Goal: Information Seeking & Learning: Learn about a topic

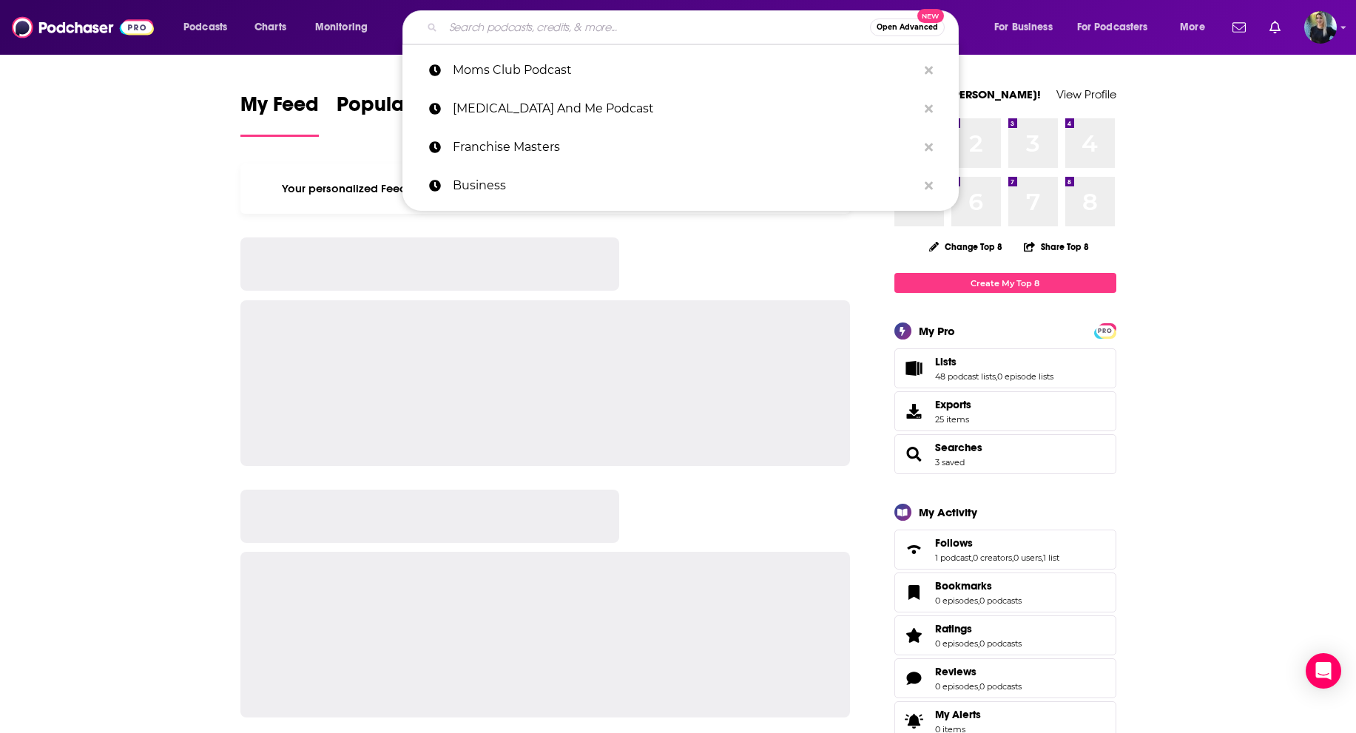
drag, startPoint x: 0, startPoint y: 0, endPoint x: 477, endPoint y: 27, distance: 477.8
click at [477, 27] on input "Search podcasts, credits, & more..." at bounding box center [656, 28] width 427 height 24
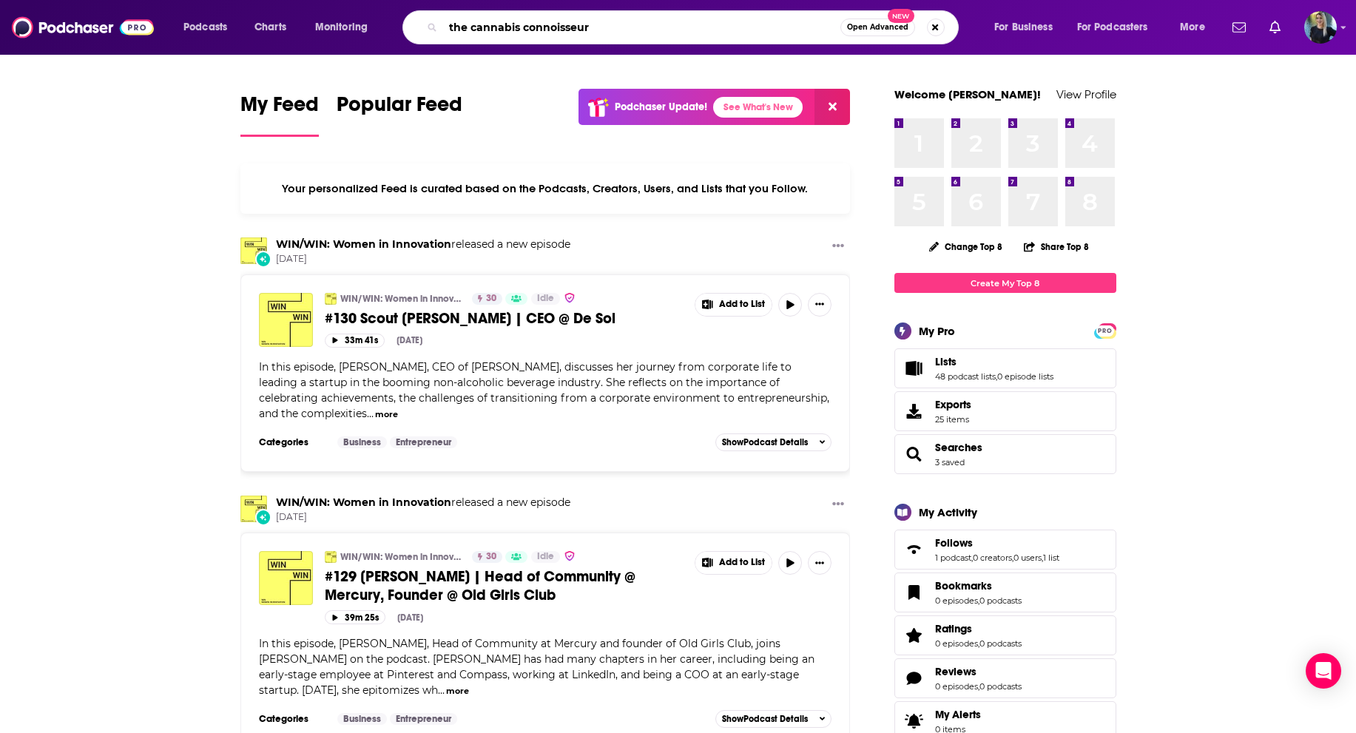
type input "the cannabis connoisseur"
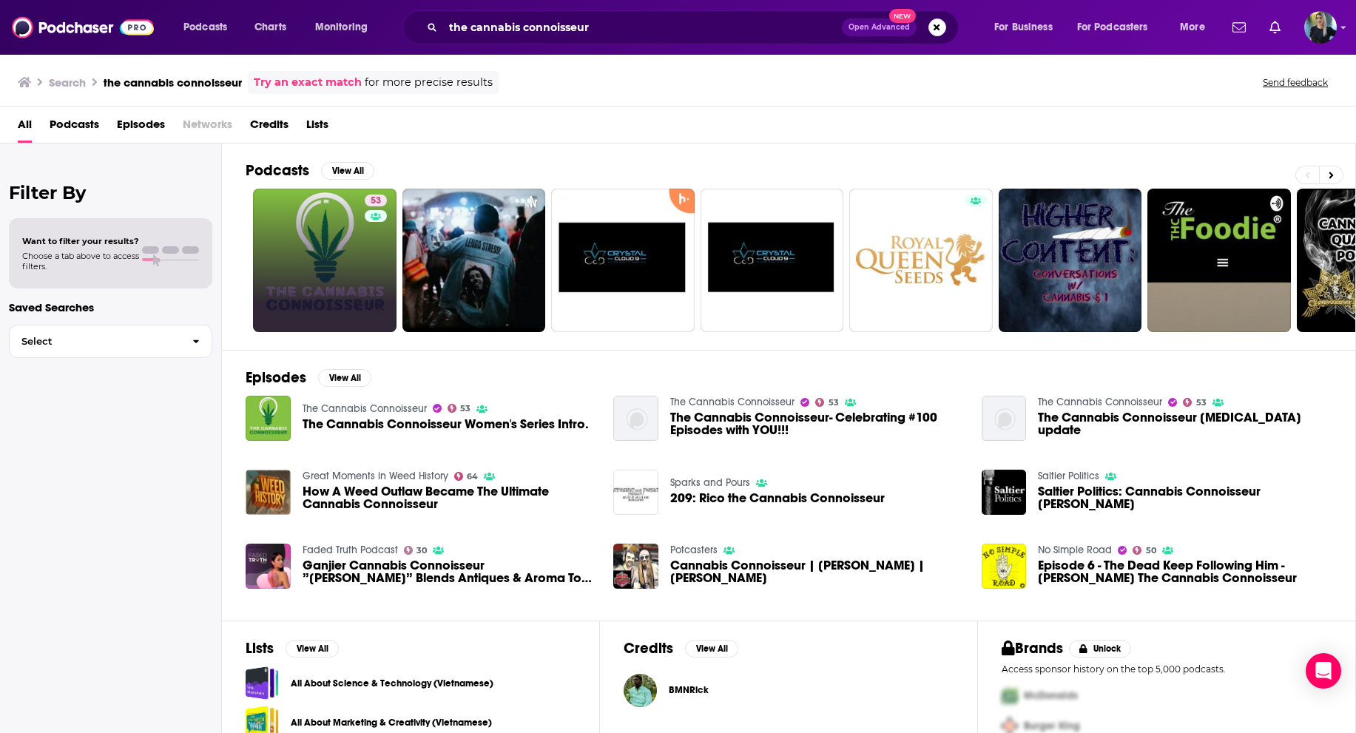
drag, startPoint x: 626, startPoint y: 93, endPoint x: 315, endPoint y: 271, distance: 358.1
click at [315, 271] on link "53" at bounding box center [324, 260] width 143 height 143
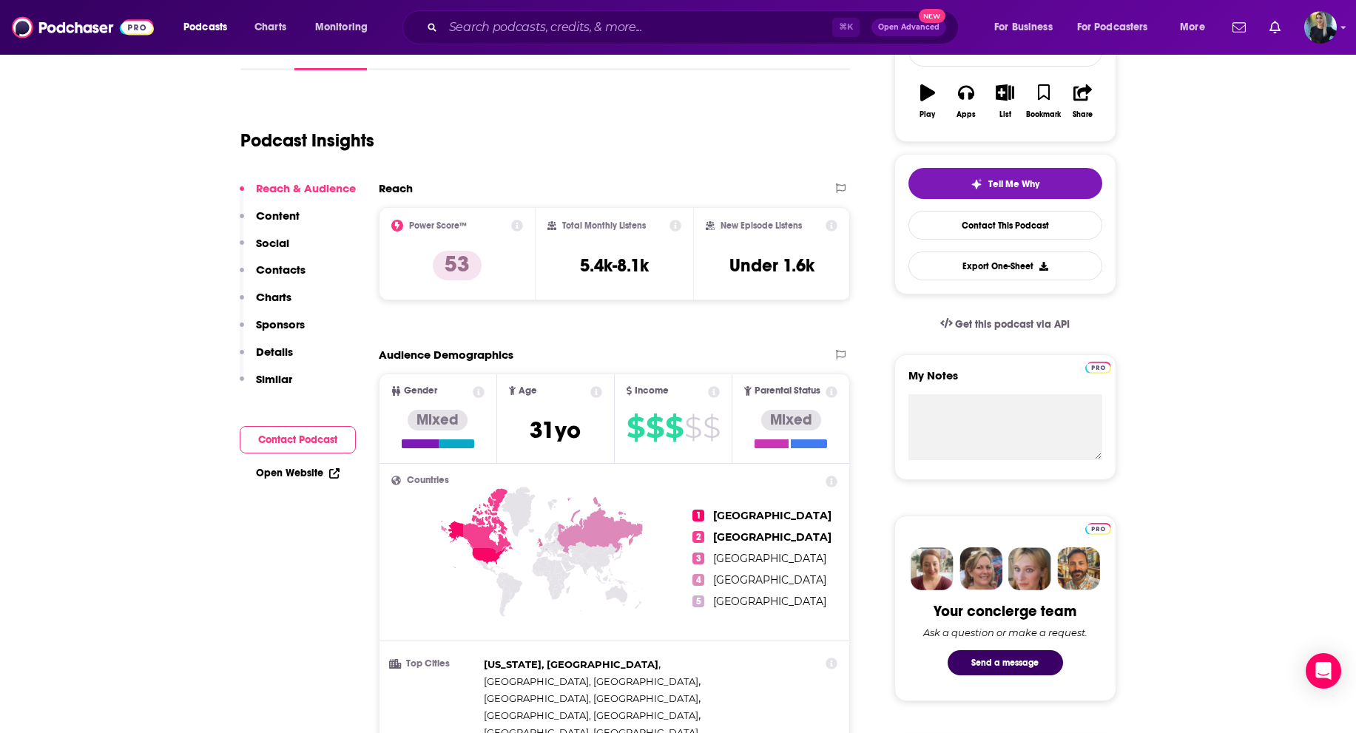
scroll to position [215, 0]
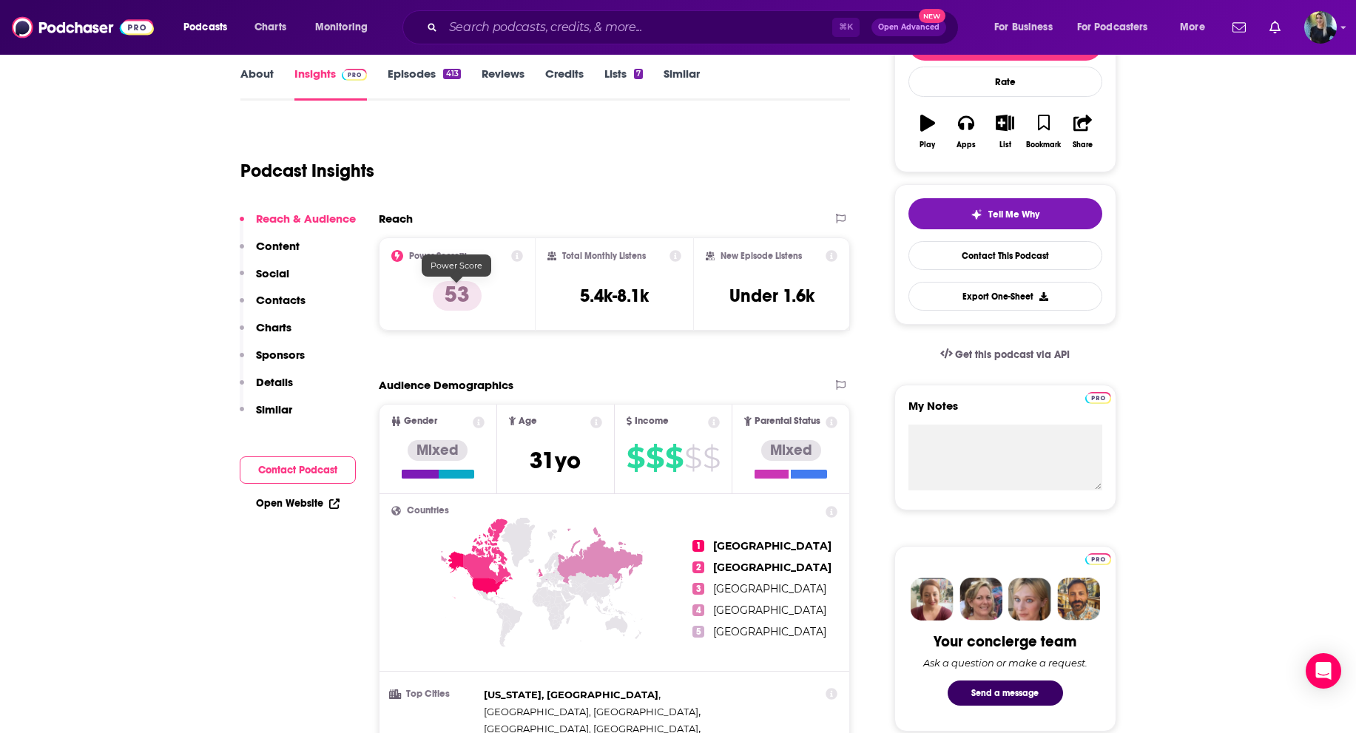
click at [453, 295] on p "53" at bounding box center [457, 296] width 49 height 30
click at [445, 254] on h2 "Power Score™" at bounding box center [438, 256] width 58 height 10
click at [516, 252] on icon at bounding box center [517, 256] width 12 height 12
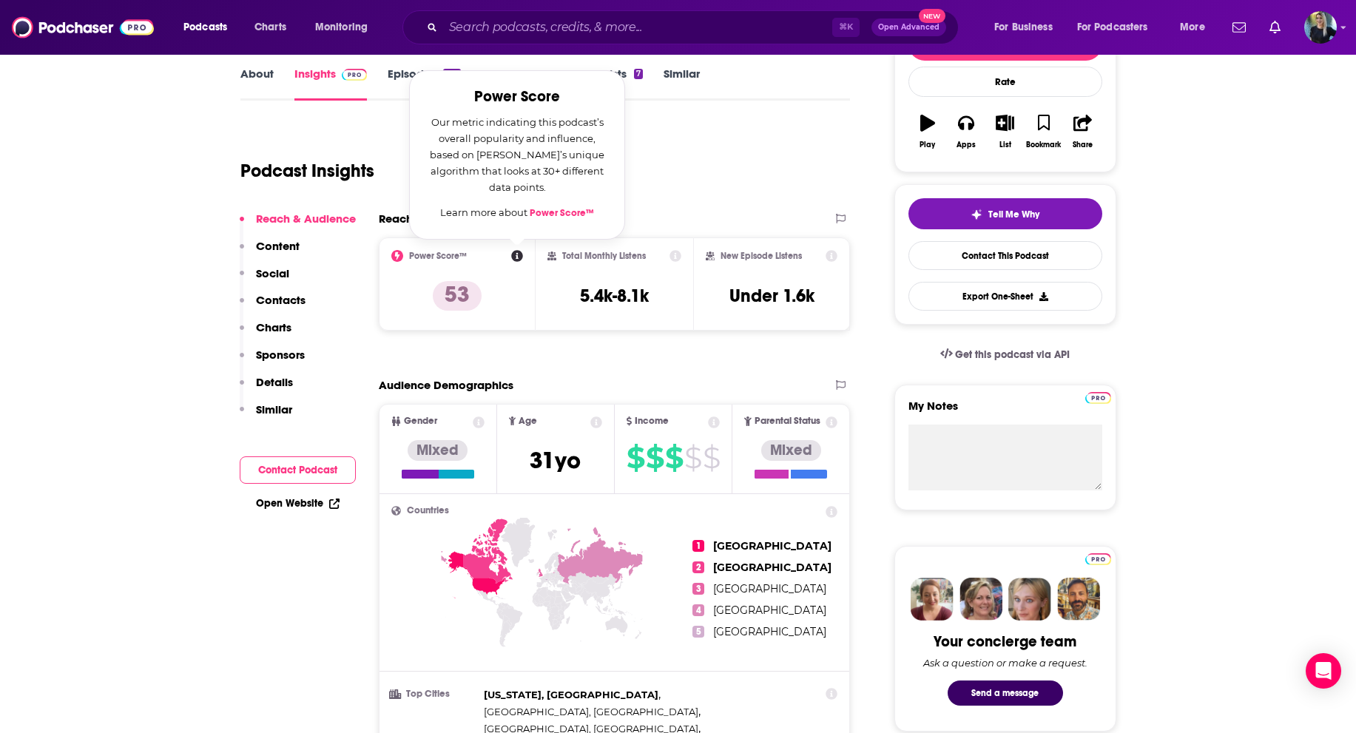
drag, startPoint x: 453, startPoint y: 295, endPoint x: 575, endPoint y: 215, distance: 145.9
click at [575, 215] on link "Power Score™" at bounding box center [562, 213] width 64 height 12
click at [392, 77] on link "Episodes 413" at bounding box center [424, 84] width 72 height 34
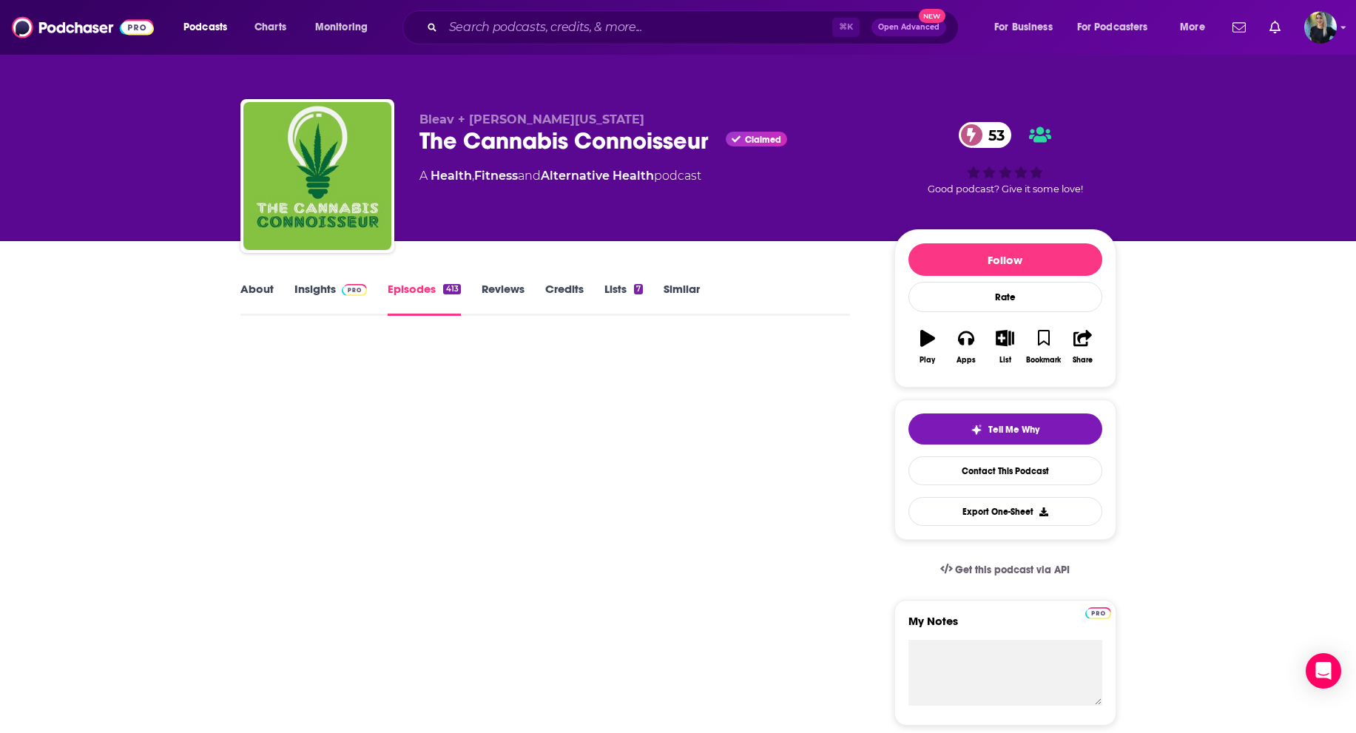
click at [399, 75] on div "Bleav + [PERSON_NAME][US_STATE] The Cannabis Connoisseur Claimed 53 A Health , …" at bounding box center [678, 120] width 947 height 241
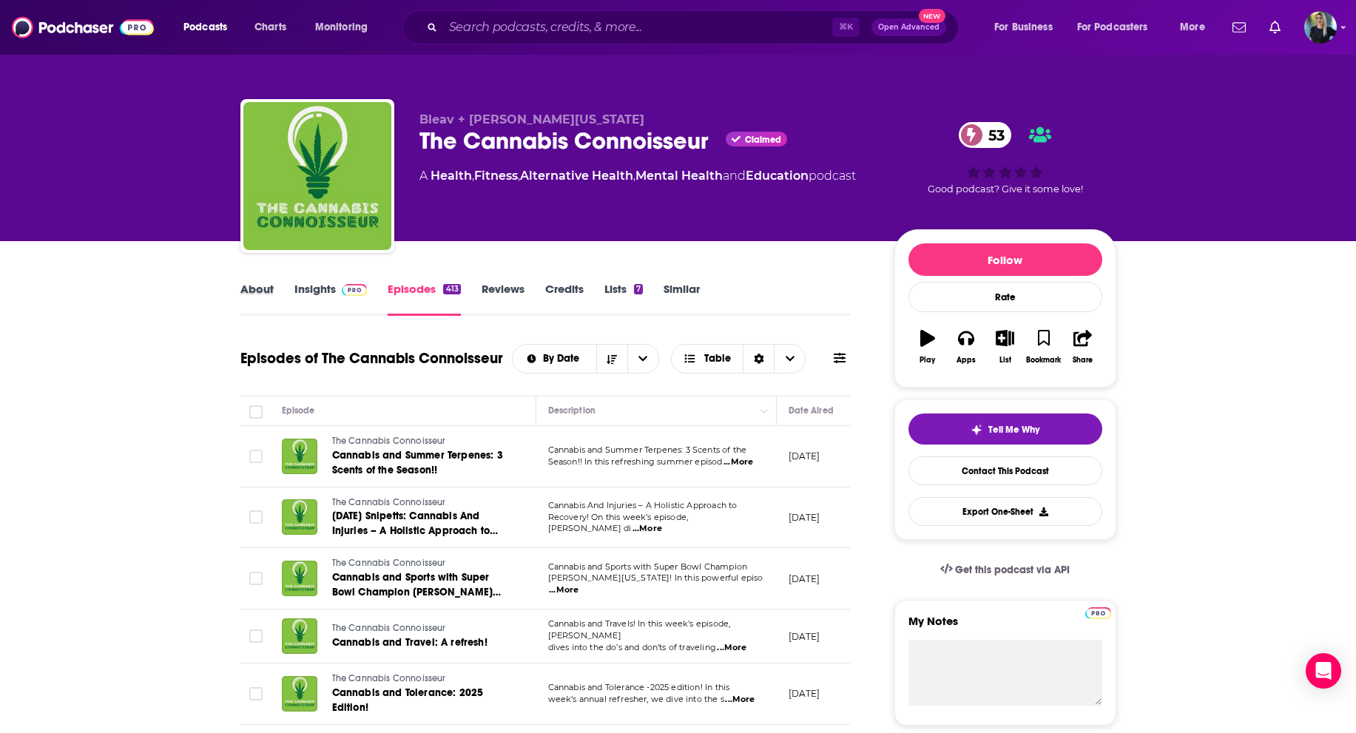
click at [274, 285] on div "About" at bounding box center [267, 299] width 54 height 34
drag, startPoint x: 274, startPoint y: 285, endPoint x: 260, endPoint y: 294, distance: 17.0
click at [260, 294] on link "About" at bounding box center [256, 299] width 33 height 34
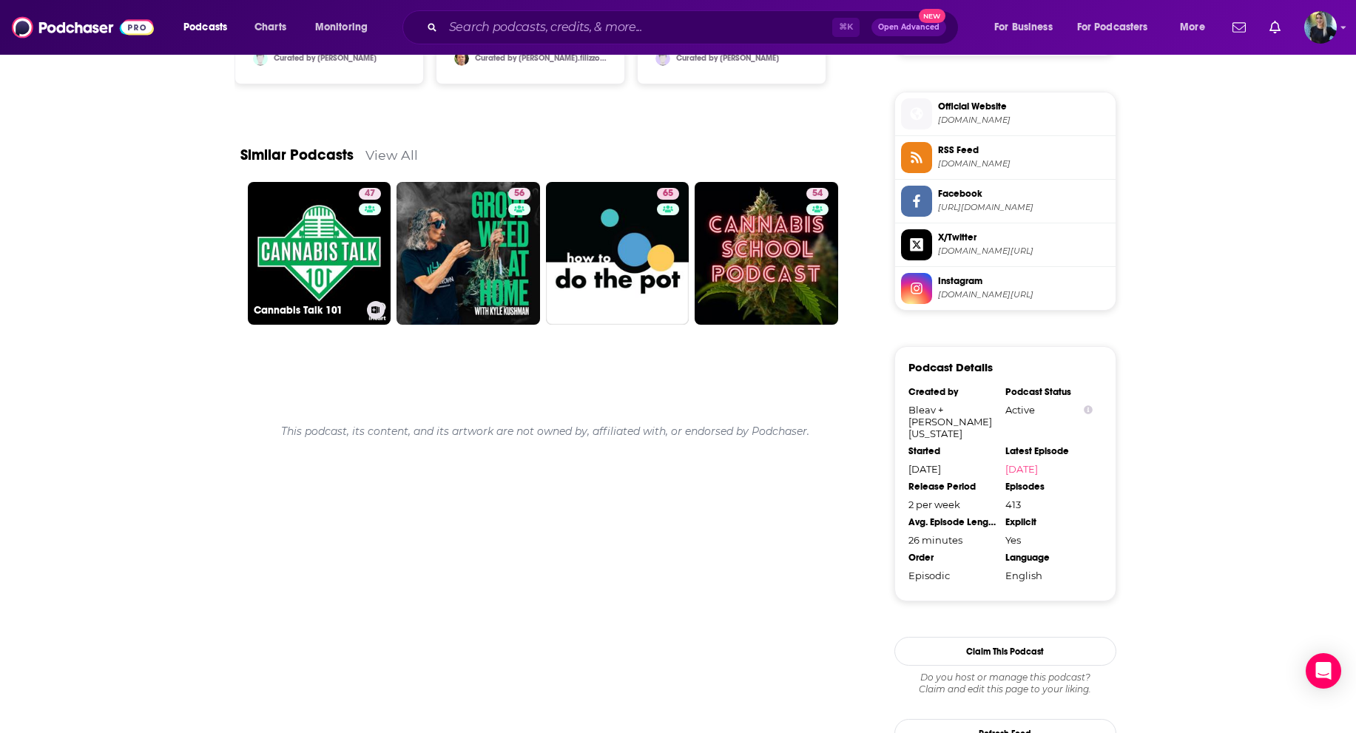
scroll to position [1311, 0]
